Goal: Information Seeking & Learning: Compare options

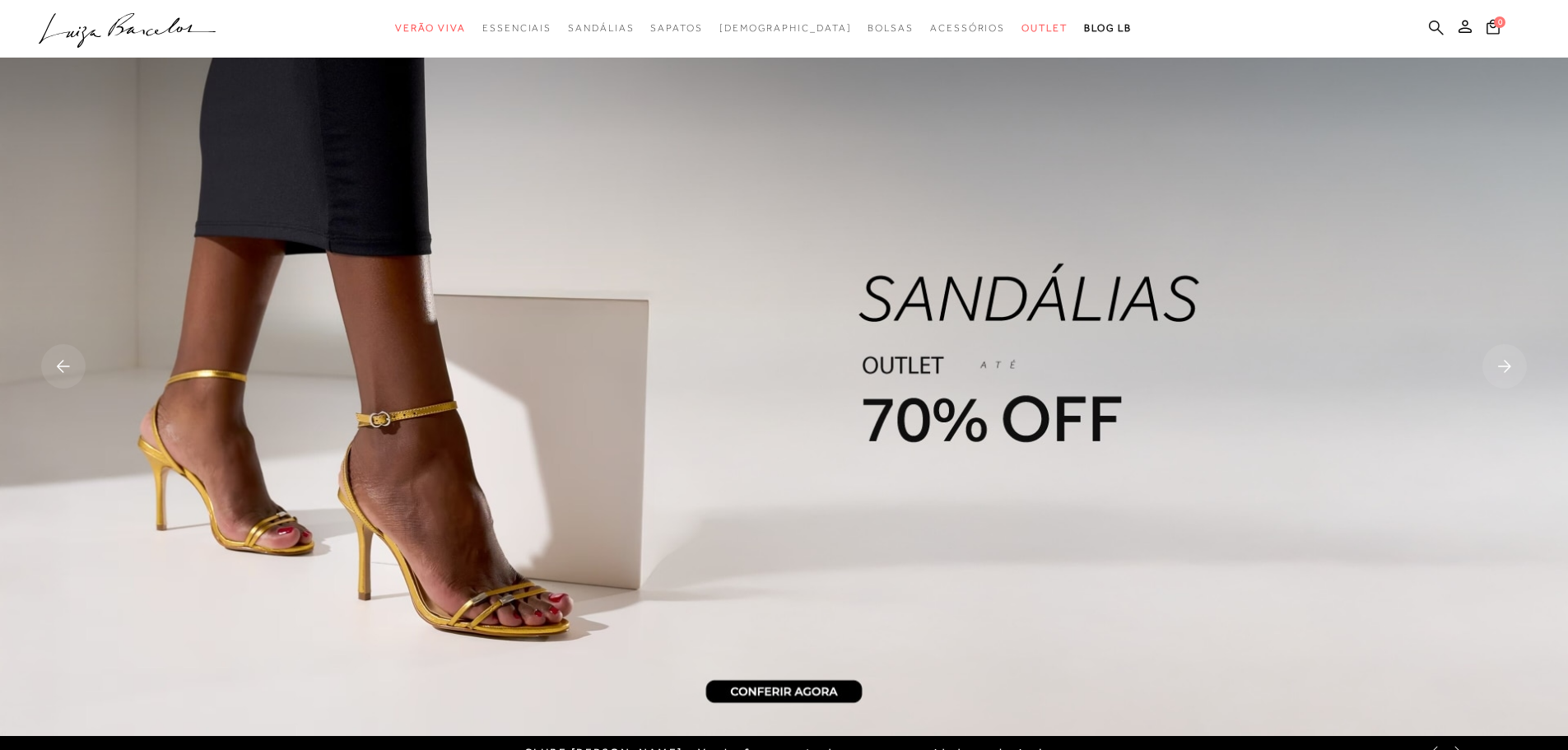
click at [1435, 27] on icon at bounding box center [1437, 27] width 15 height 16
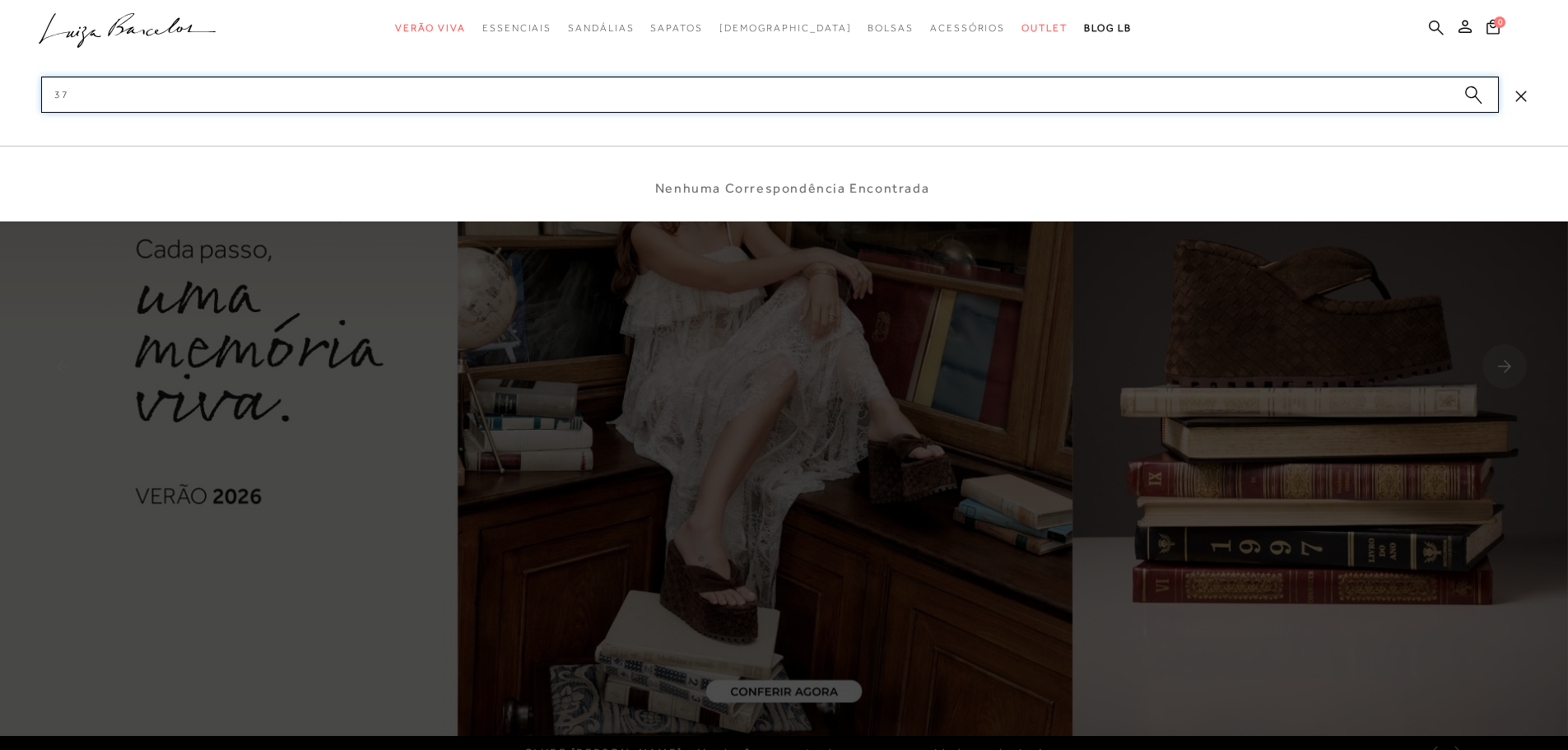
type input "3"
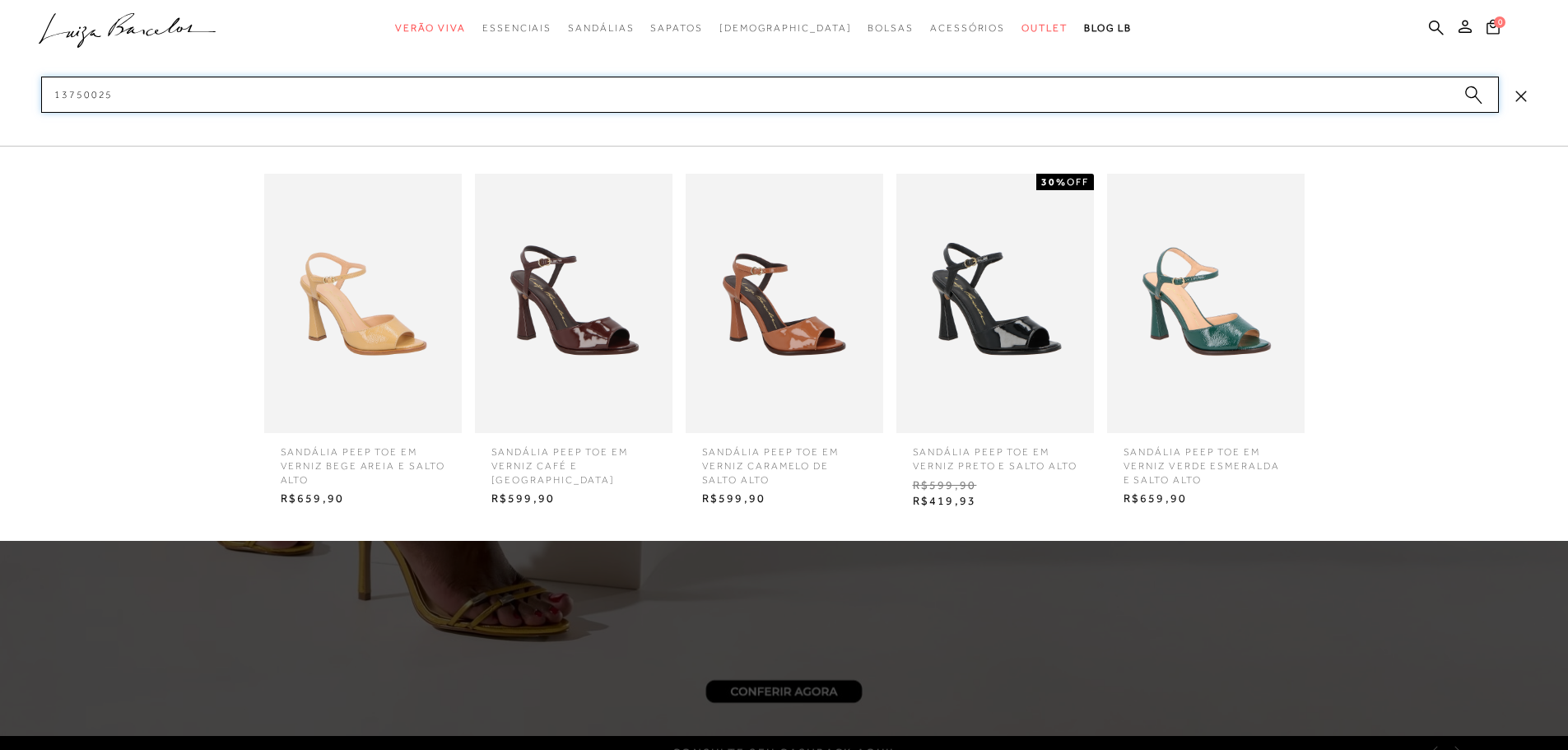
type input "13750025"
click at [355, 308] on img at bounding box center [363, 303] width 198 height 260
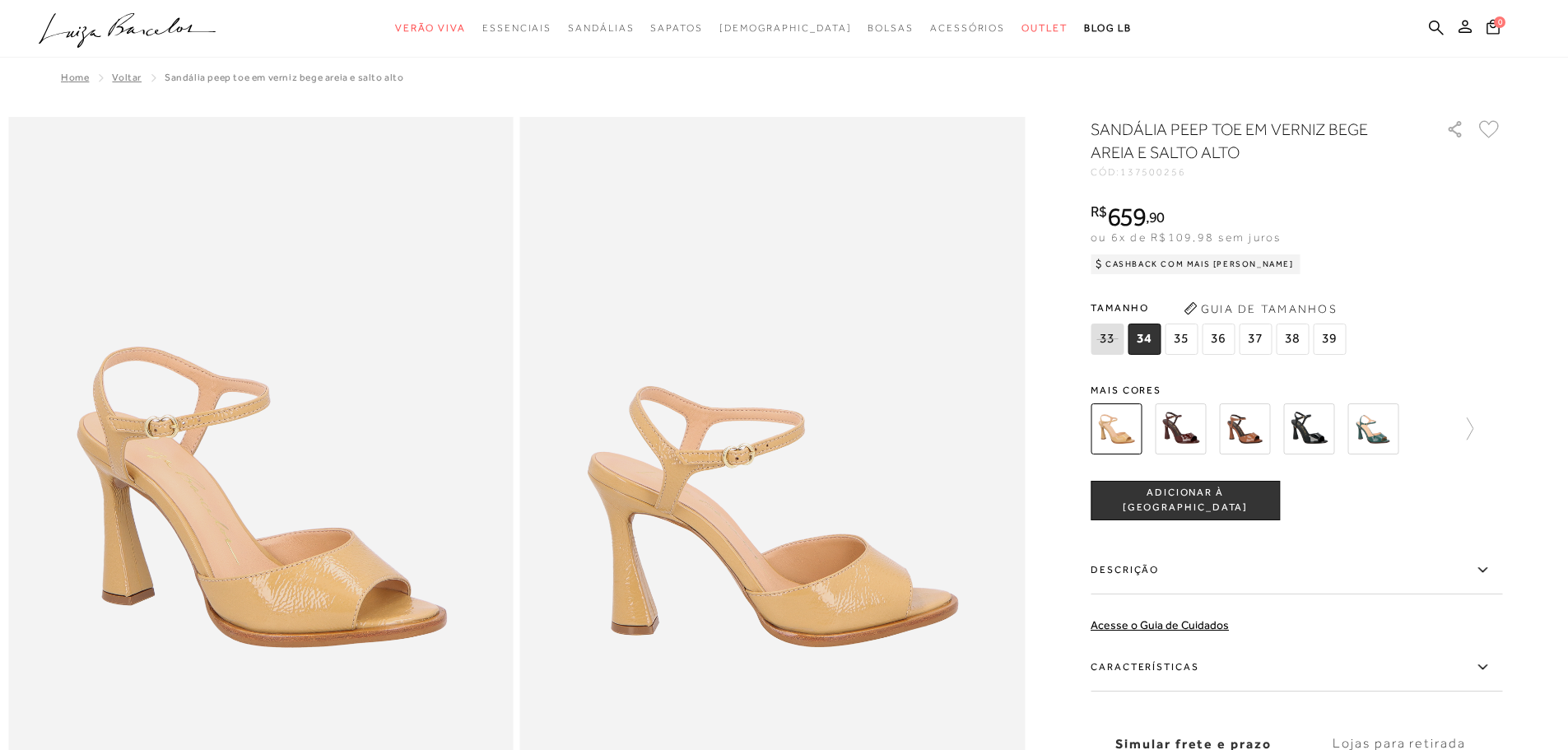
click at [1188, 437] on img at bounding box center [1181, 428] width 51 height 51
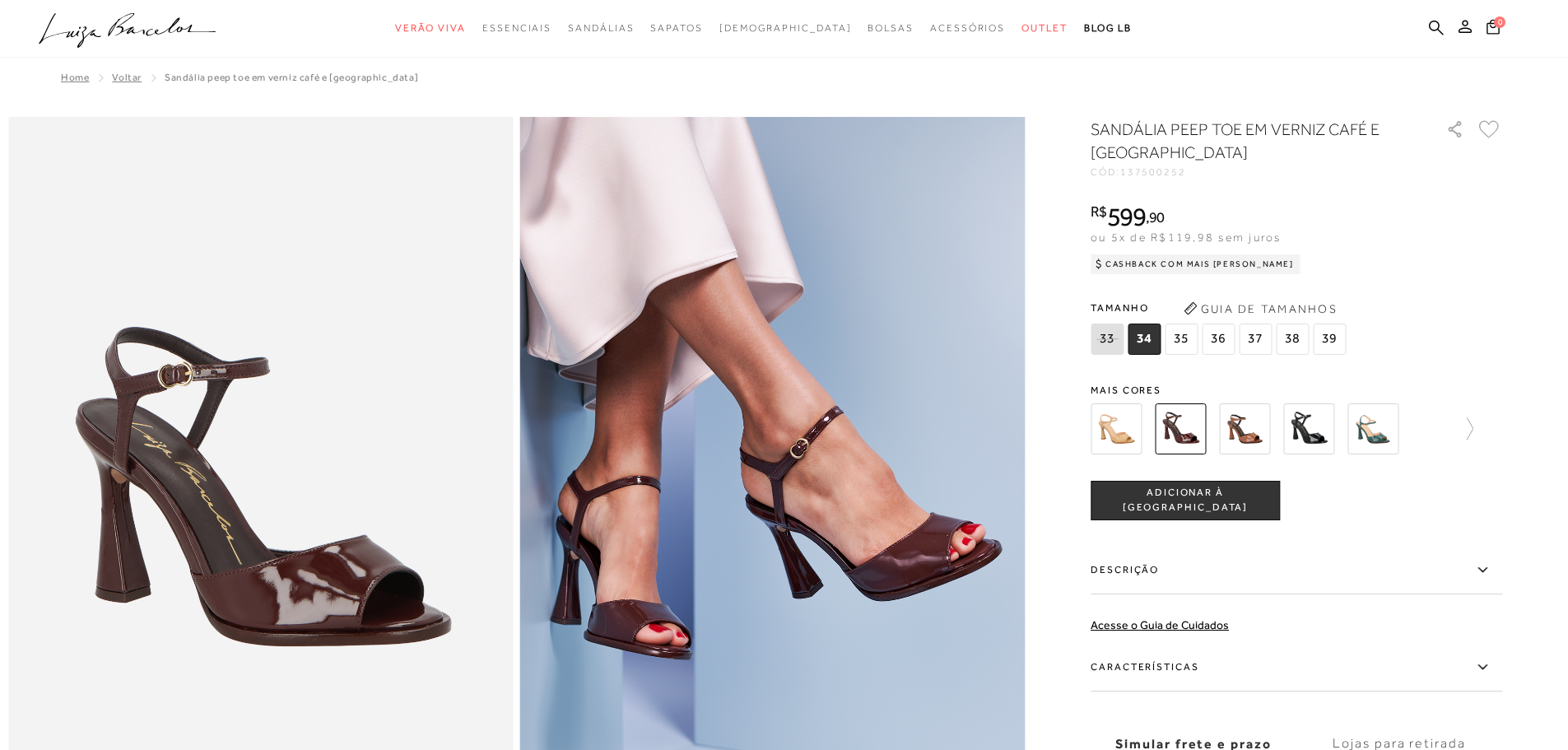
drag, startPoint x: 1127, startPoint y: 169, endPoint x: 1206, endPoint y: 173, distance: 79.1
click at [1206, 173] on div "CÓD: 137500252" at bounding box center [1255, 172] width 329 height 10
copy div "137500252"
